Goal: Task Accomplishment & Management: Manage account settings

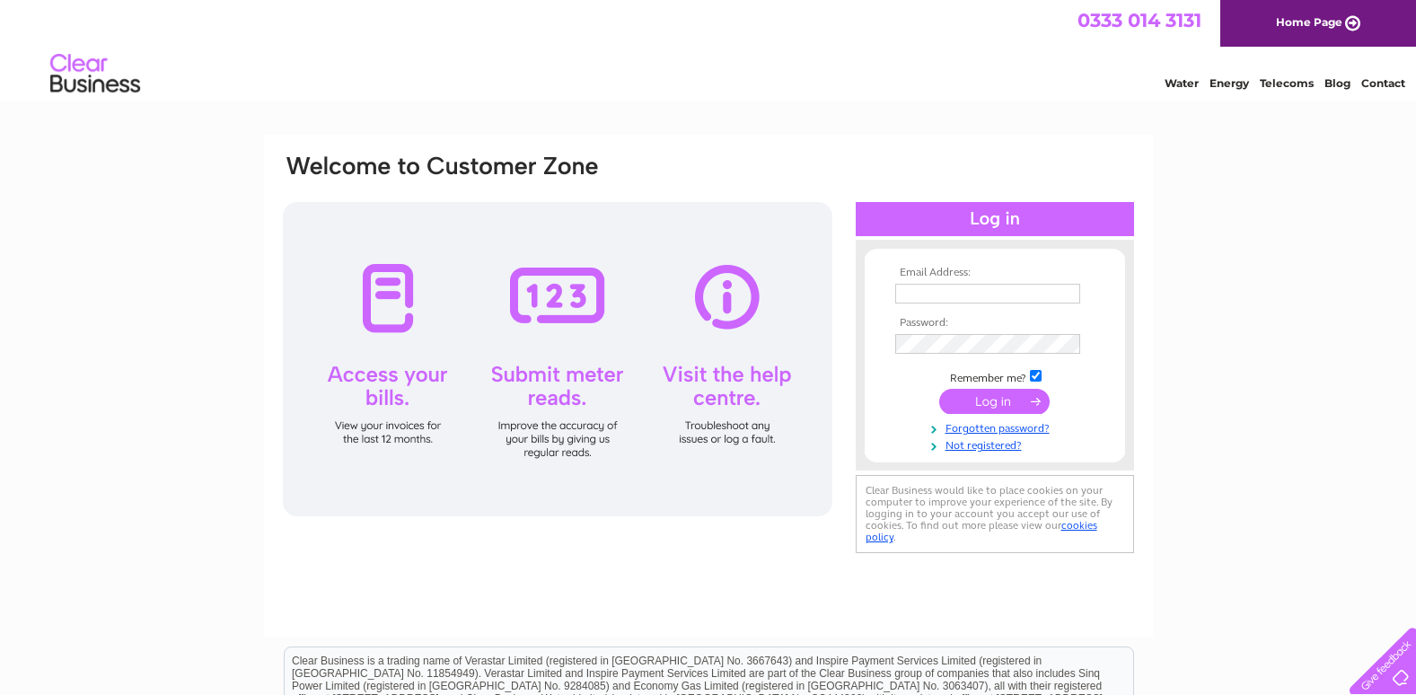
type input "[EMAIL_ADDRESS][DOMAIN_NAME]"
drag, startPoint x: 989, startPoint y: 400, endPoint x: 994, endPoint y: 381, distance: 19.4
click at [989, 400] on input "submit" at bounding box center [994, 401] width 110 height 25
click at [999, 400] on input "submit" at bounding box center [994, 401] width 110 height 25
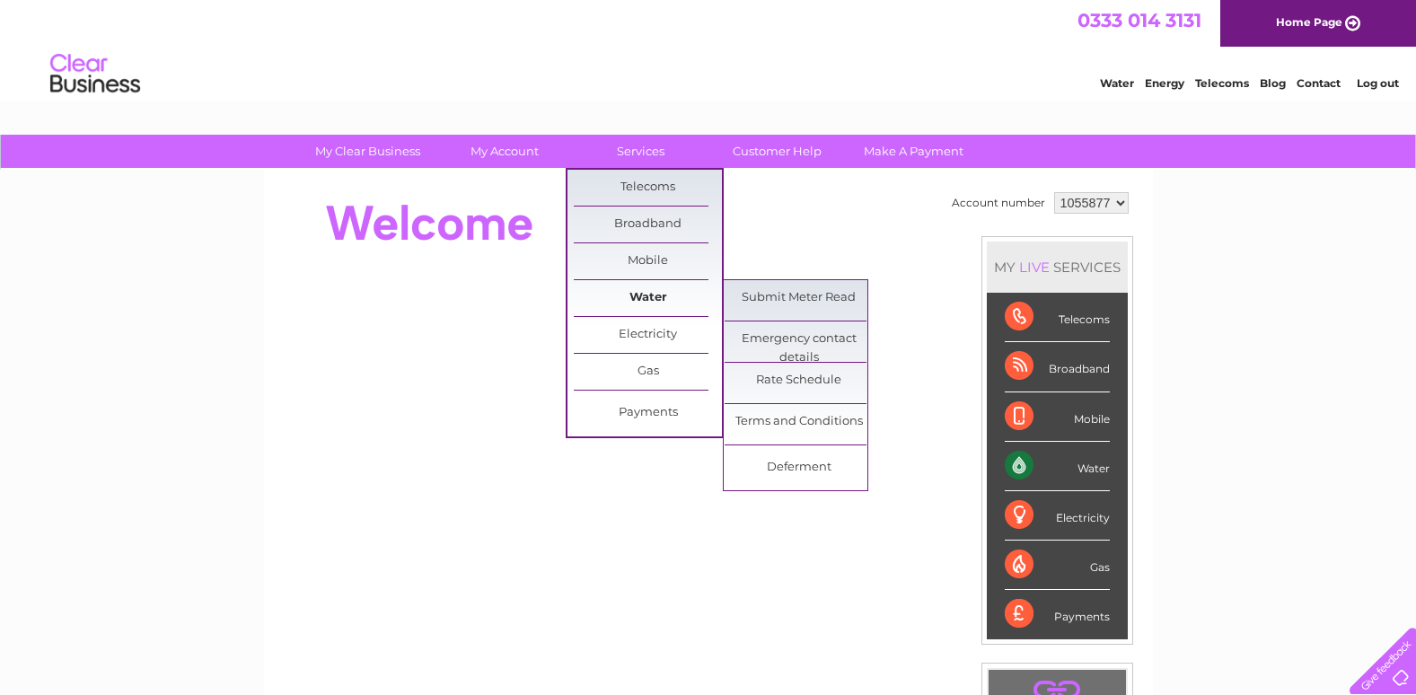
click at [636, 296] on link "Water" at bounding box center [648, 298] width 148 height 36
click at [801, 421] on link "Terms and Conditions" at bounding box center [799, 422] width 148 height 36
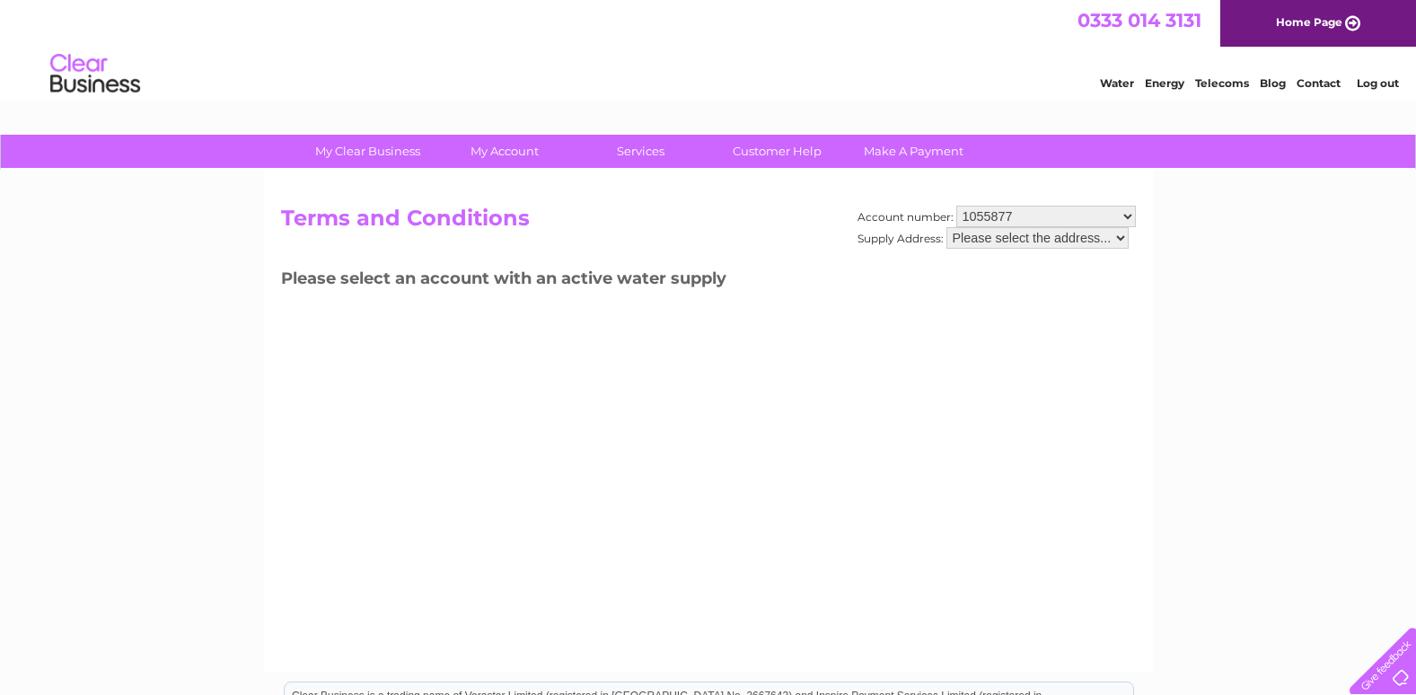
click at [1029, 238] on select "Please select the address..." at bounding box center [1037, 238] width 182 height 22
click at [946, 227] on select "Please select the address..." at bounding box center [1037, 238] width 182 height 22
click at [1029, 242] on select "Please select the address..." at bounding box center [1037, 238] width 182 height 22
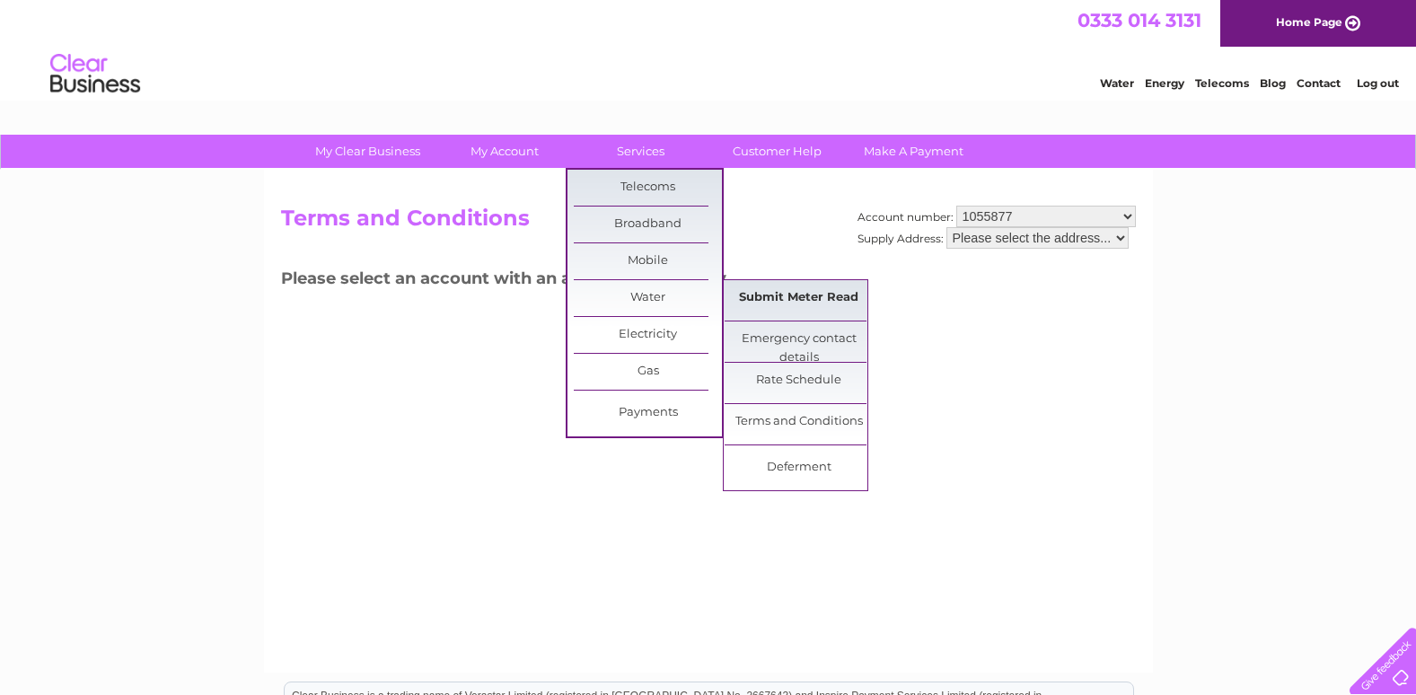
click at [822, 290] on link "Submit Meter Read" at bounding box center [799, 298] width 148 height 36
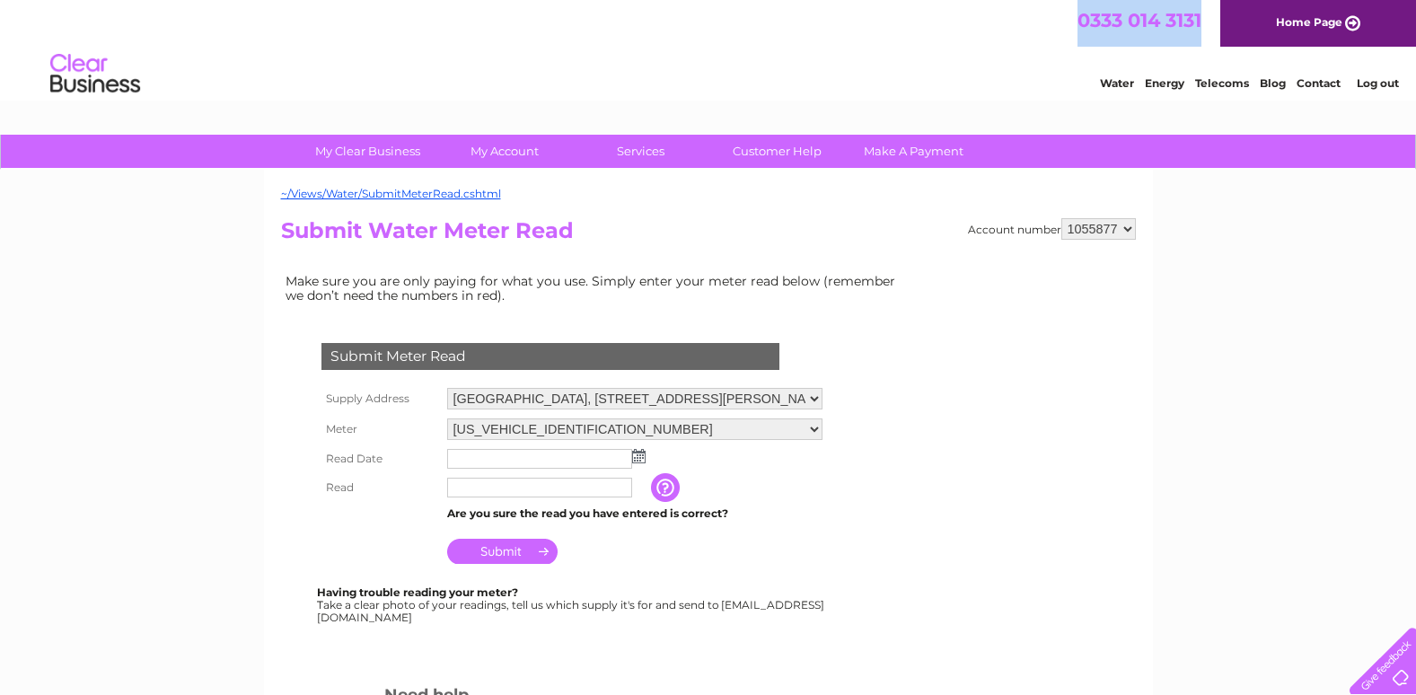
drag, startPoint x: 1059, startPoint y: 22, endPoint x: 1203, endPoint y: 23, distance: 144.6
click at [1203, 23] on div "0333 014 3131 Home Page" at bounding box center [708, 23] width 1416 height 47
copy span "0333 014 3131"
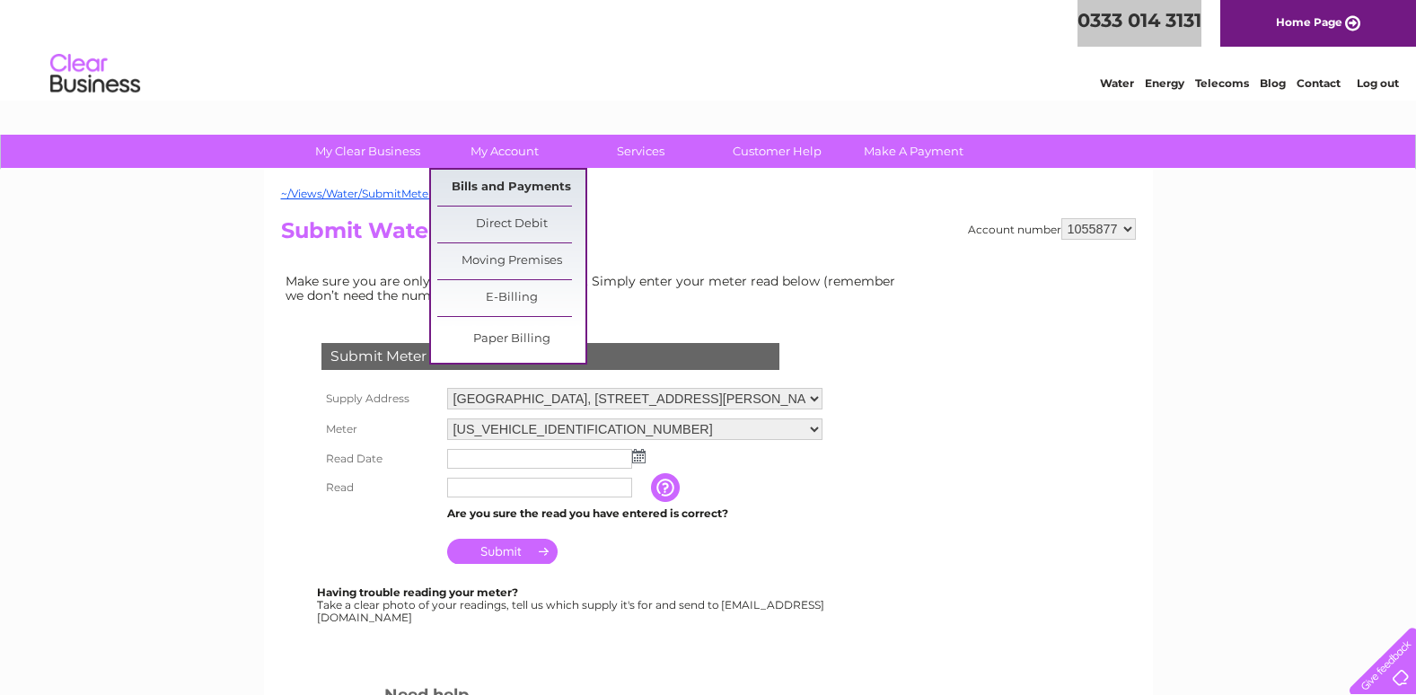
click at [505, 181] on link "Bills and Payments" at bounding box center [511, 188] width 148 height 36
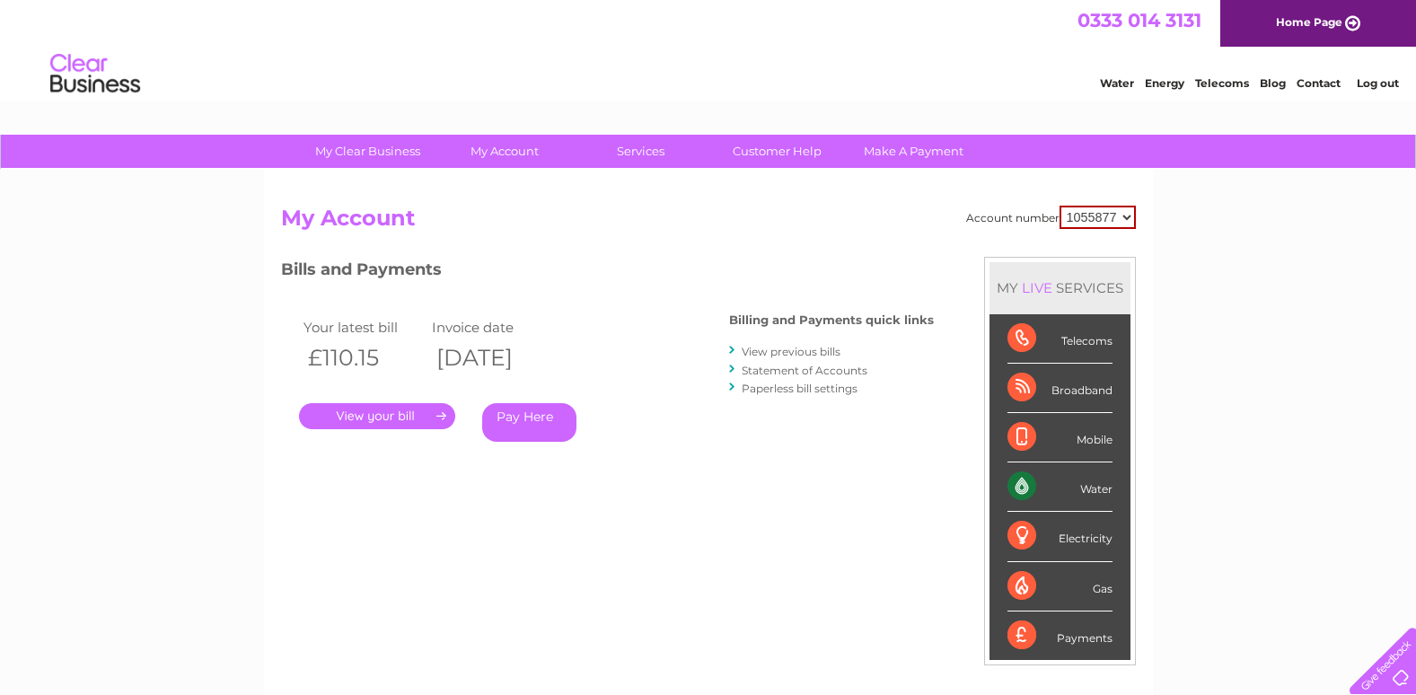
click at [384, 411] on link "." at bounding box center [377, 416] width 156 height 26
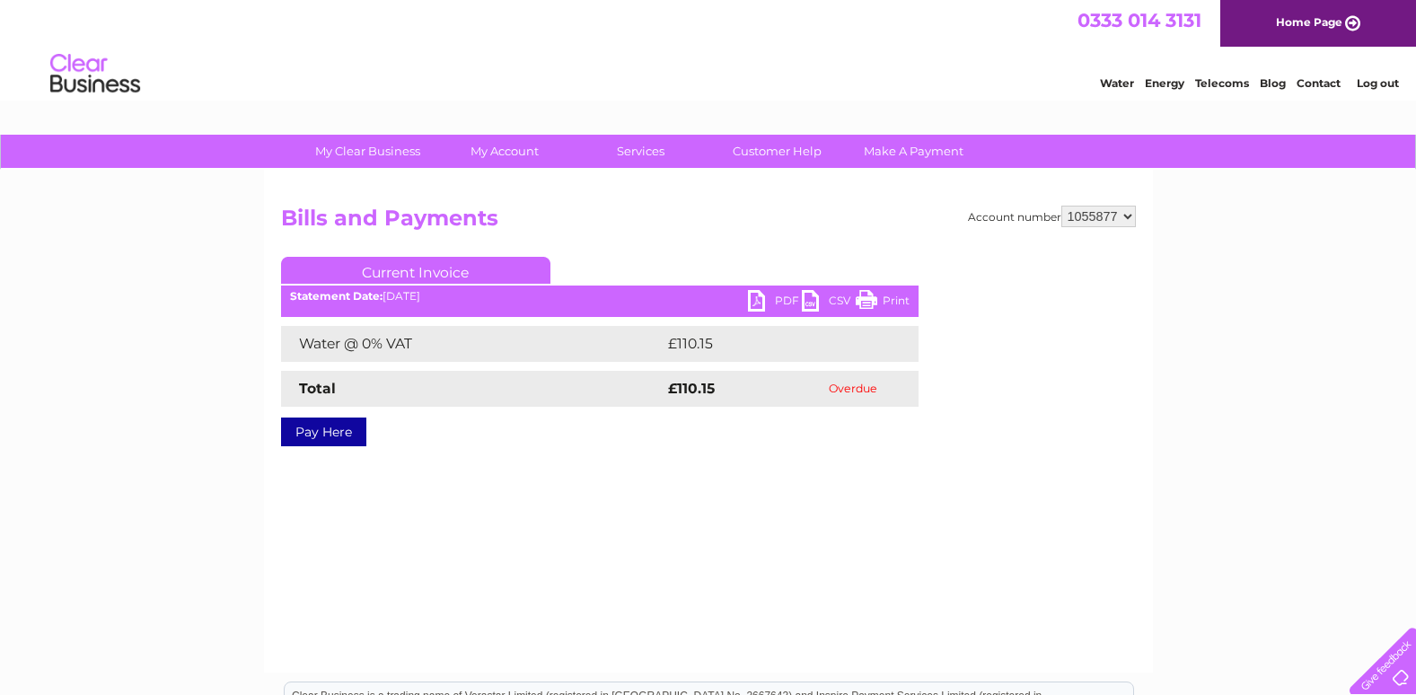
click at [761, 299] on link "PDF" at bounding box center [775, 303] width 54 height 26
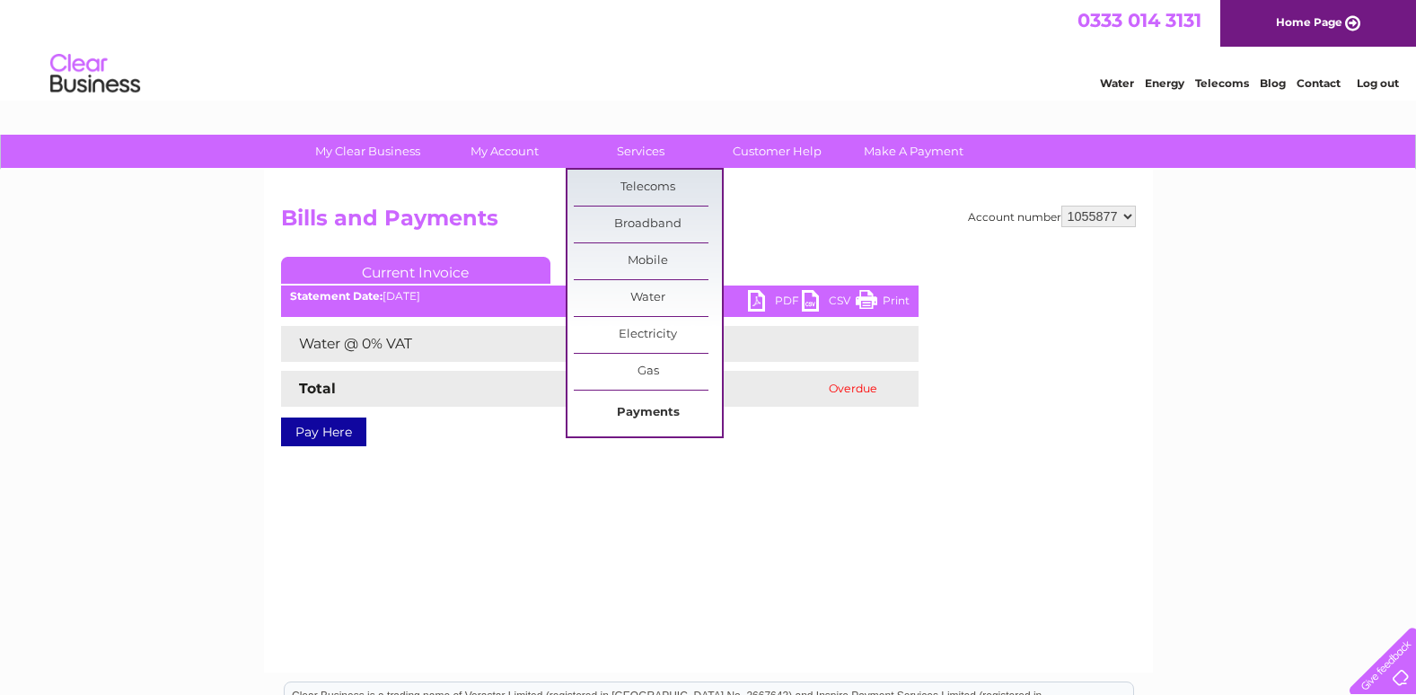
click at [656, 412] on link "Payments" at bounding box center [648, 413] width 148 height 36
